Goal: Information Seeking & Learning: Check status

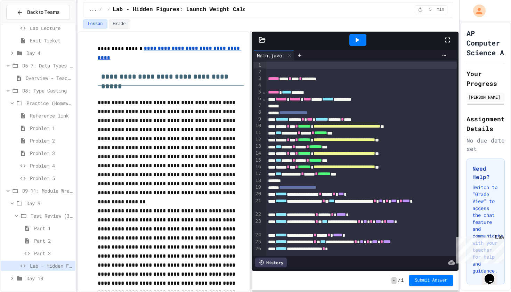
scroll to position [320, 0]
click at [45, 116] on span "Part 3" at bounding box center [53, 253] width 39 height 7
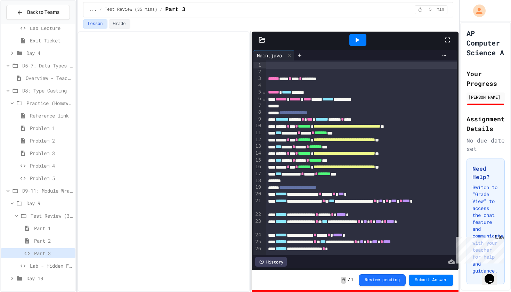
scroll to position [314, 0]
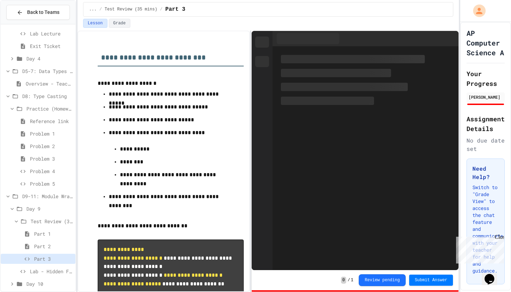
click at [46, 116] on span "Day 10" at bounding box center [49, 283] width 46 height 7
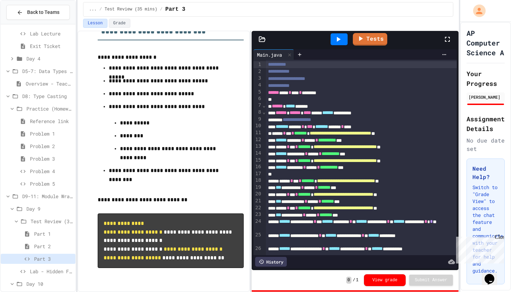
click at [46, 116] on span "Day 10" at bounding box center [49, 283] width 46 height 7
click at [51, 116] on span "Part 3" at bounding box center [53, 258] width 39 height 7
click at [251, 39] on icon at bounding box center [339, 39] width 4 height 5
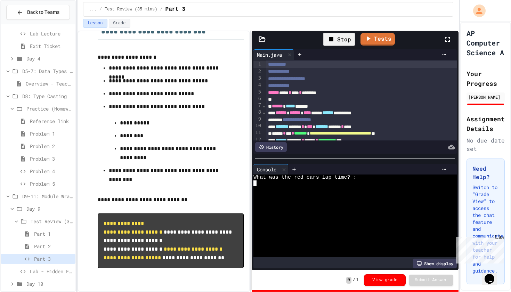
click at [251, 116] on div at bounding box center [351, 207] width 197 height 6
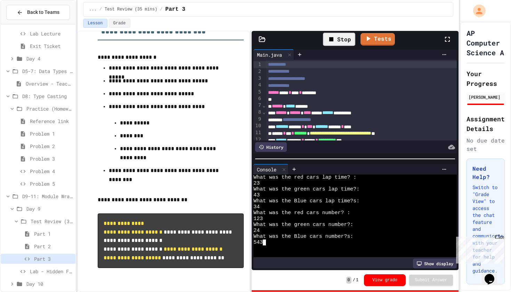
scroll to position [41, 0]
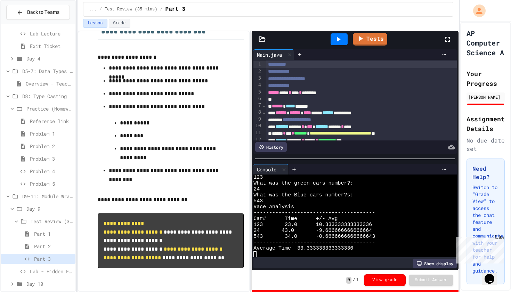
click at [42, 116] on div "Quiz Lab Lecture Exit Ticket Day 4 D5-7: Data Types and Number Calculations Ove…" at bounding box center [38, 157] width 75 height 261
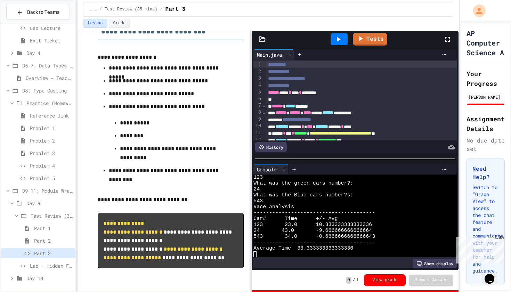
click at [42, 116] on span "Day 10" at bounding box center [49, 278] width 46 height 7
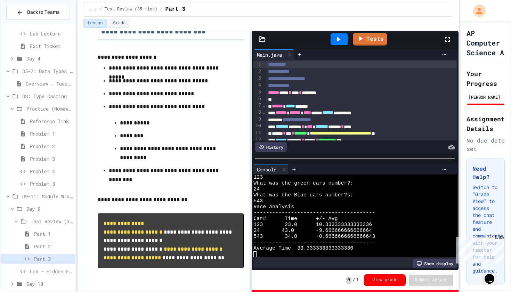
click at [42, 116] on span "Day 10" at bounding box center [49, 283] width 46 height 7
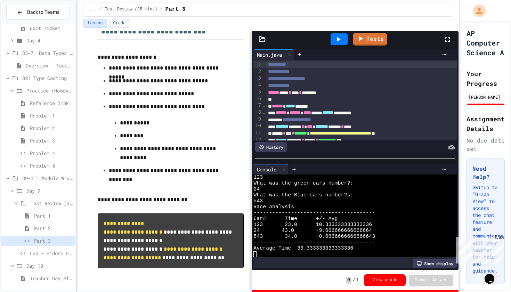
scroll to position [332, 0]
click at [38, 116] on span "Teacher Day Plan" at bounding box center [51, 278] width 43 height 7
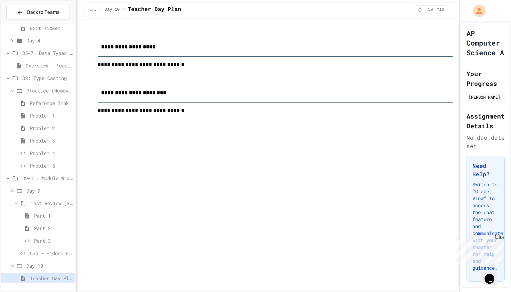
scroll to position [332, 0]
click at [53, 116] on span "Part 3" at bounding box center [53, 240] width 39 height 7
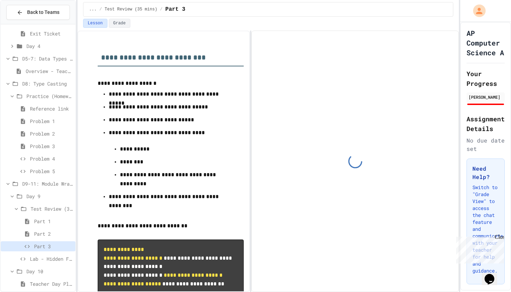
scroll to position [26, 0]
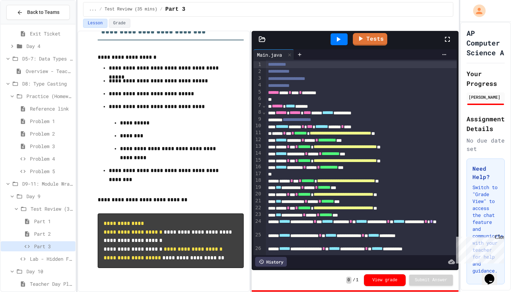
click at [59, 116] on span "Part 1" at bounding box center [53, 221] width 39 height 7
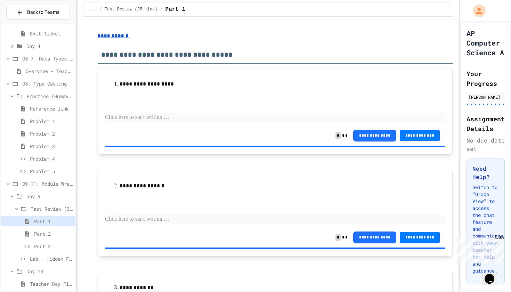
click at [59, 116] on span "Test Review (35 mins)" at bounding box center [52, 208] width 42 height 7
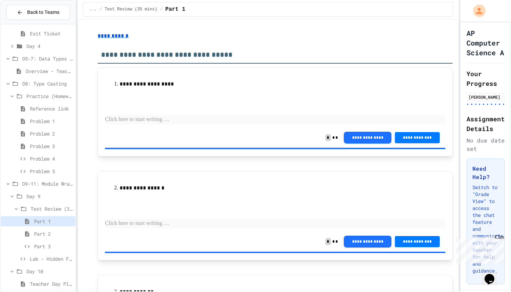
scroll to position [289, 0]
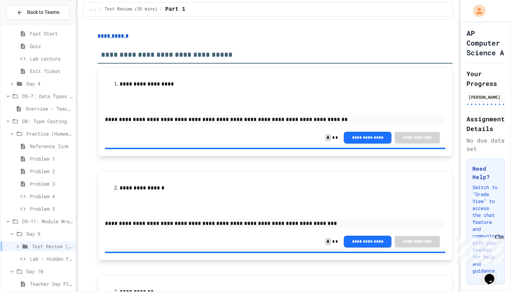
click at [46, 116] on span "Day 9" at bounding box center [49, 233] width 46 height 7
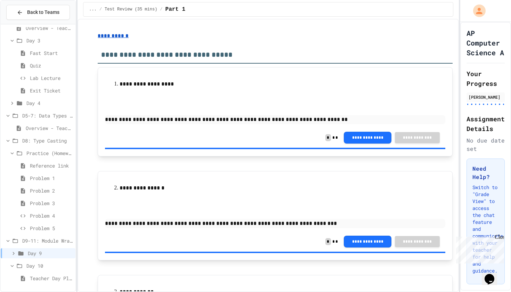
scroll to position [270, 0]
click at [39, 116] on span "Teacher Day Plan" at bounding box center [51, 278] width 43 height 7
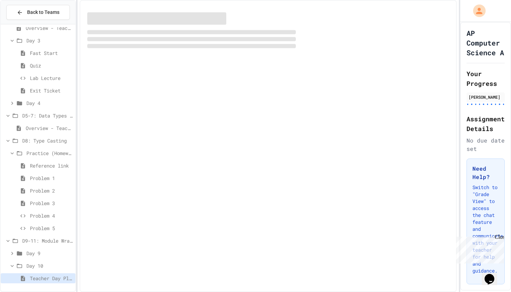
scroll to position [264, 0]
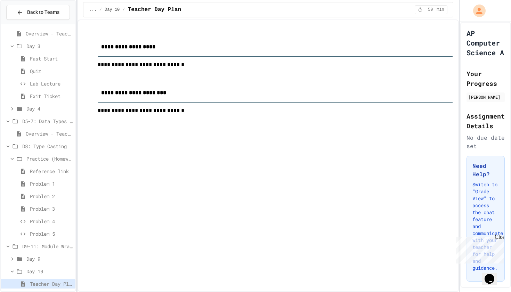
click at [251, 116] on div "Close" at bounding box center [499, 238] width 9 height 9
click at [38, 116] on span "Day 9" at bounding box center [49, 258] width 46 height 7
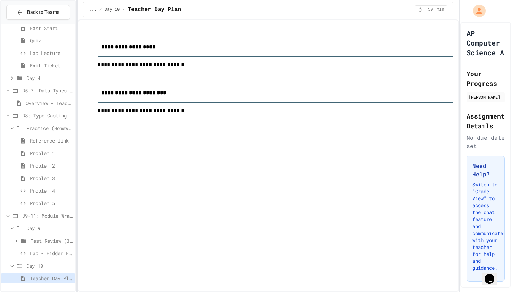
scroll to position [295, 0]
click at [23, 116] on icon at bounding box center [23, 241] width 5 height 4
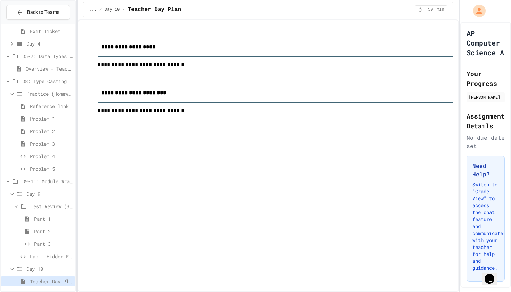
click at [33, 116] on span "Lab - Hidden Figures: Launch Weight Calculator" at bounding box center [51, 256] width 43 height 7
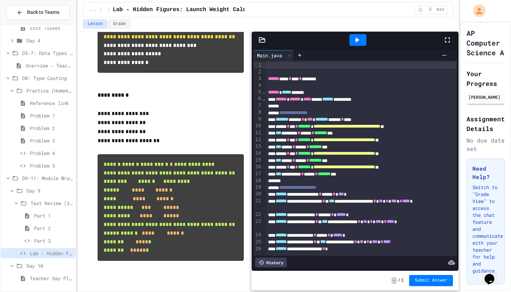
scroll to position [997, 0]
click at [251, 38] on icon at bounding box center [357, 40] width 8 height 8
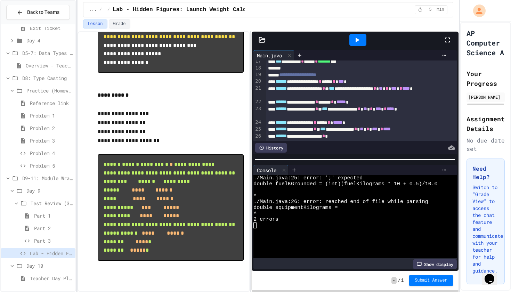
scroll to position [112, 0]
click at [251, 116] on div "**********" at bounding box center [361, 129] width 191 height 7
click at [251, 34] on div at bounding box center [357, 40] width 17 height 12
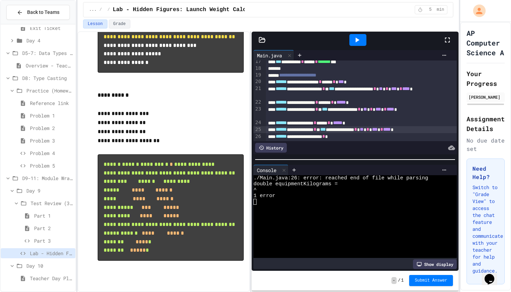
click at [54, 116] on span "Part 3" at bounding box center [53, 240] width 39 height 7
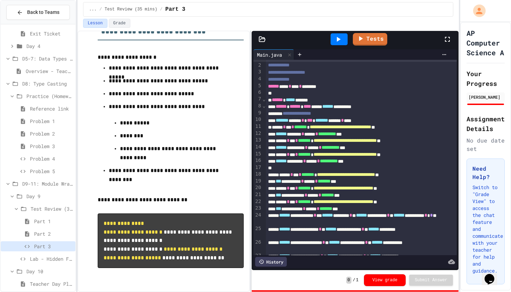
scroll to position [3, 0]
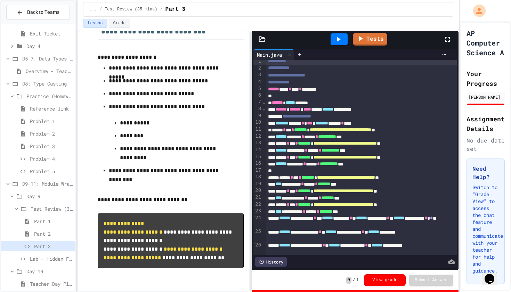
click at [251, 80] on span "**********" at bounding box center [279, 82] width 22 height 5
click at [251, 80] on div "**********" at bounding box center [361, 82] width 191 height 7
drag, startPoint x: 305, startPoint y: 80, endPoint x: 285, endPoint y: 81, distance: 20.5
click at [251, 81] on div "**********" at bounding box center [361, 82] width 191 height 7
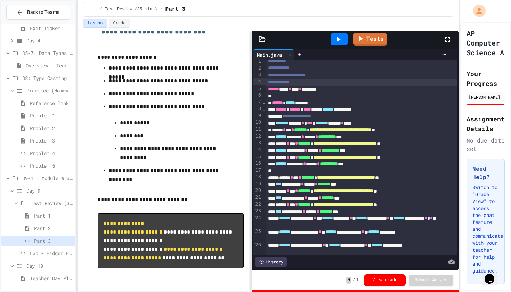
scroll to position [332, 0]
drag, startPoint x: 305, startPoint y: 80, endPoint x: 286, endPoint y: 81, distance: 18.8
click at [251, 81] on div "**********" at bounding box center [361, 82] width 191 height 7
click at [62, 116] on span "Part 1" at bounding box center [53, 215] width 39 height 7
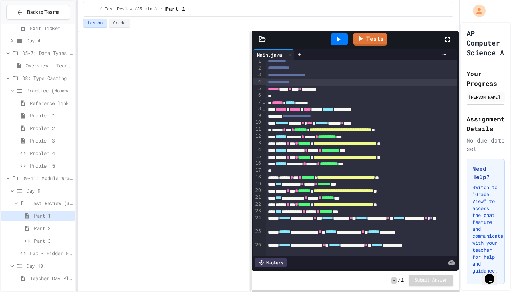
scroll to position [327, 0]
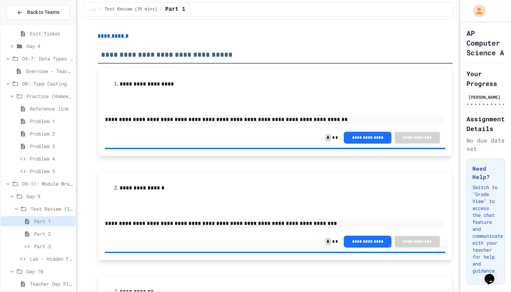
click at [251, 0] on div "... / Test Review (35 mins) / Part 1" at bounding box center [268, 9] width 381 height 19
click at [56, 116] on div "Part 2" at bounding box center [38, 234] width 75 height 10
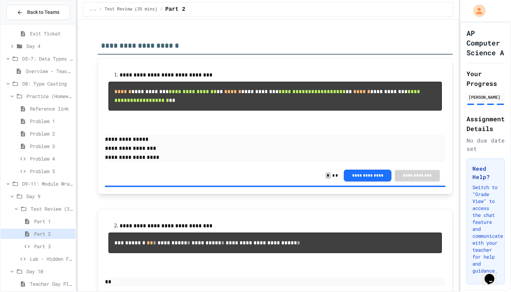
click at [47, 116] on span "Part 3" at bounding box center [53, 246] width 39 height 7
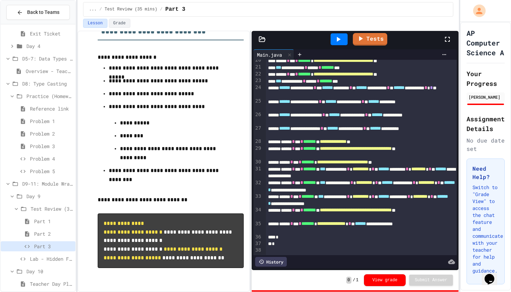
scroll to position [134, 0]
click at [251, 116] on div "History" at bounding box center [271, 262] width 32 height 10
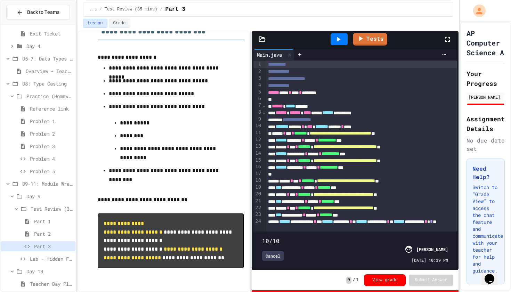
scroll to position [0, 0]
click at [251, 116] on button "View grade" at bounding box center [385, 280] width 42 height 12
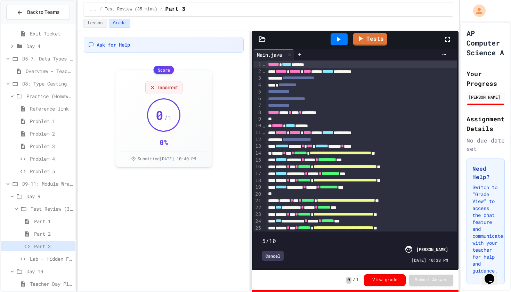
drag, startPoint x: 446, startPoint y: 233, endPoint x: 329, endPoint y: 244, distance: 117.7
click at [251, 116] on div "5/10 Cancel [PERSON_NAME] [DATE] 10:38 PM" at bounding box center [355, 249] width 200 height 33
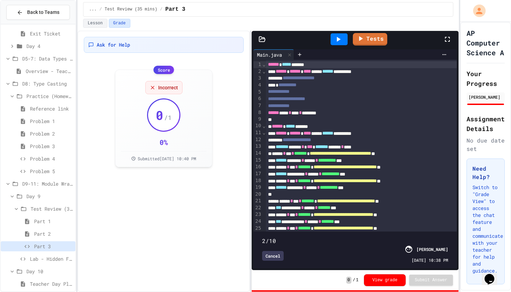
drag, startPoint x: 325, startPoint y: 231, endPoint x: 277, endPoint y: 239, distance: 48.9
click at [251, 116] on div "2/10 Cancel [PERSON_NAME] [DATE] 10:38 PM" at bounding box center [355, 249] width 200 height 33
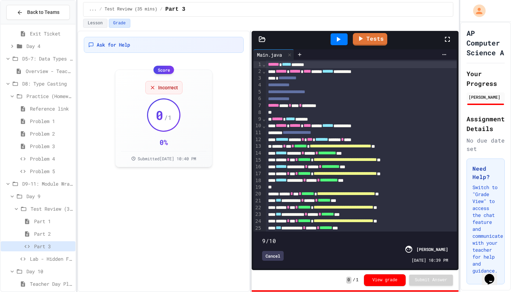
type input "**"
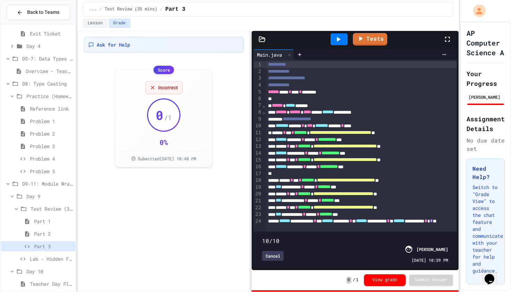
drag, startPoint x: 282, startPoint y: 234, endPoint x: 461, endPoint y: 222, distance: 178.8
click at [251, 116] on div "**********" at bounding box center [255, 146] width 511 height 292
click at [251, 116] on div "Cancel" at bounding box center [273, 256] width 22 height 10
